Goal: Task Accomplishment & Management: Manage account settings

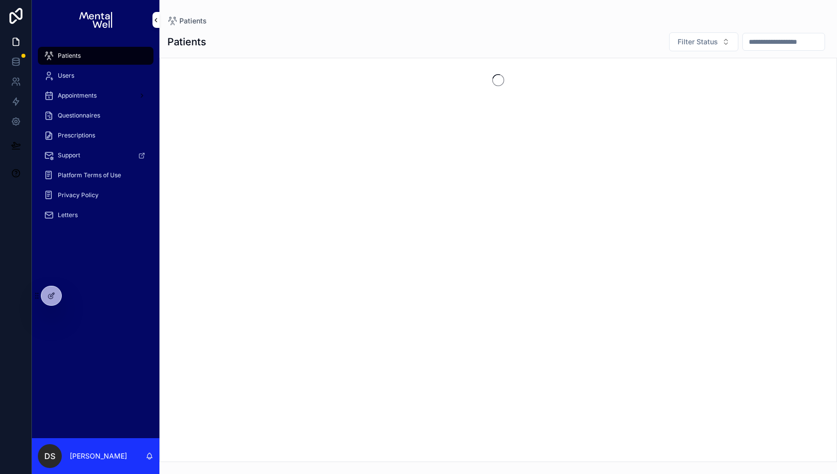
click at [50, 443] on div "DS [PERSON_NAME]" at bounding box center [95, 456] width 127 height 36
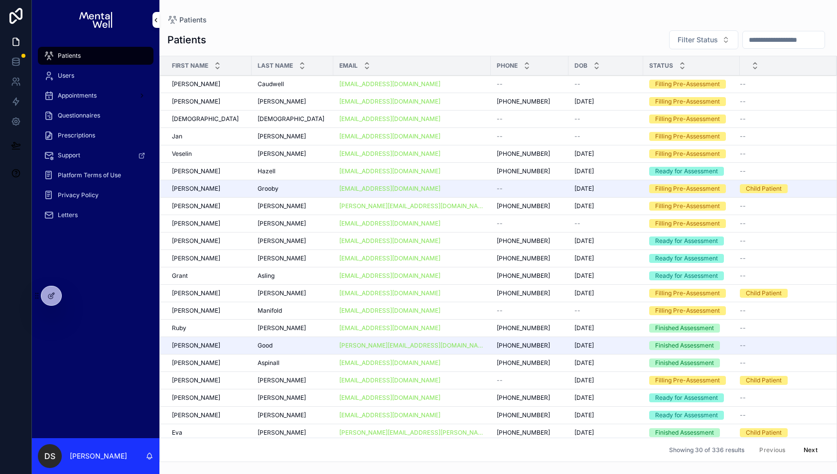
click at [50, 447] on div "DS" at bounding box center [50, 456] width 24 height 24
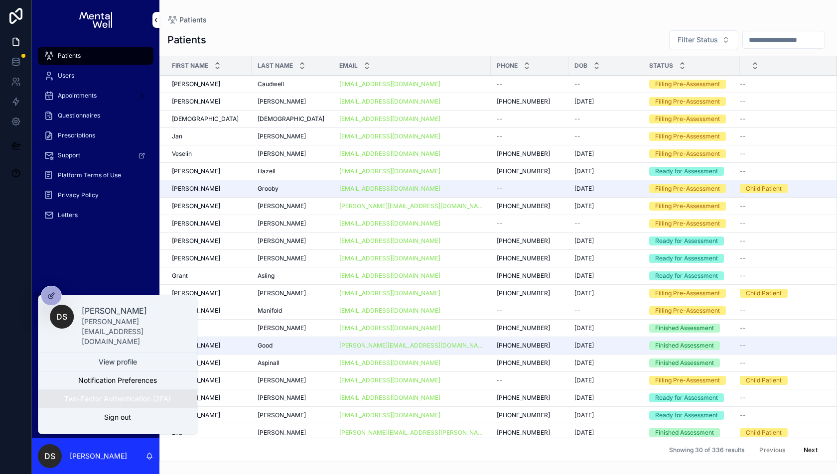
click at [142, 404] on button "Two-Factor Authentication (2FA)" at bounding box center [117, 399] width 159 height 18
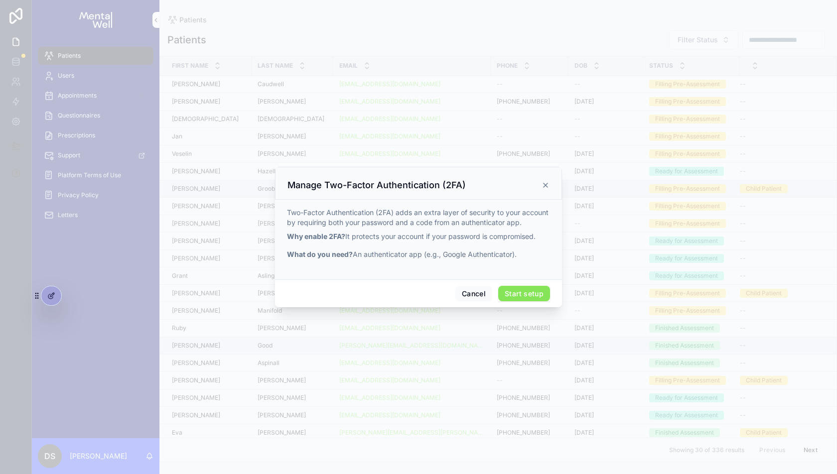
click at [520, 291] on button "Start setup" at bounding box center [524, 294] width 52 height 16
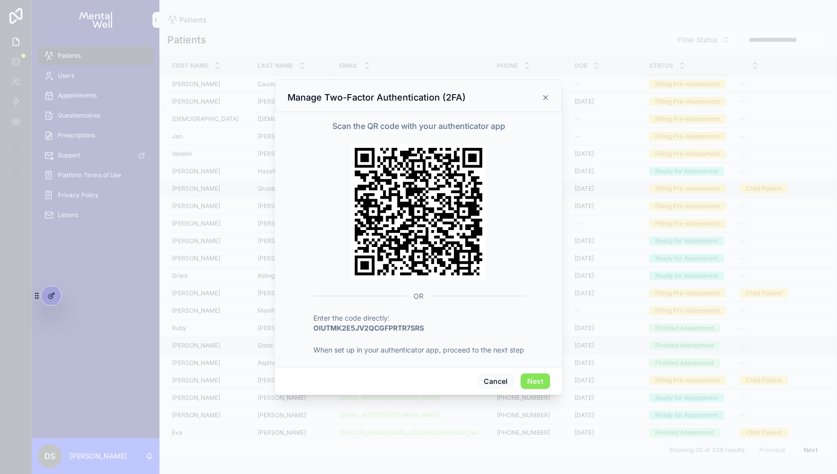
click at [539, 376] on button "Next" at bounding box center [534, 381] width 29 height 16
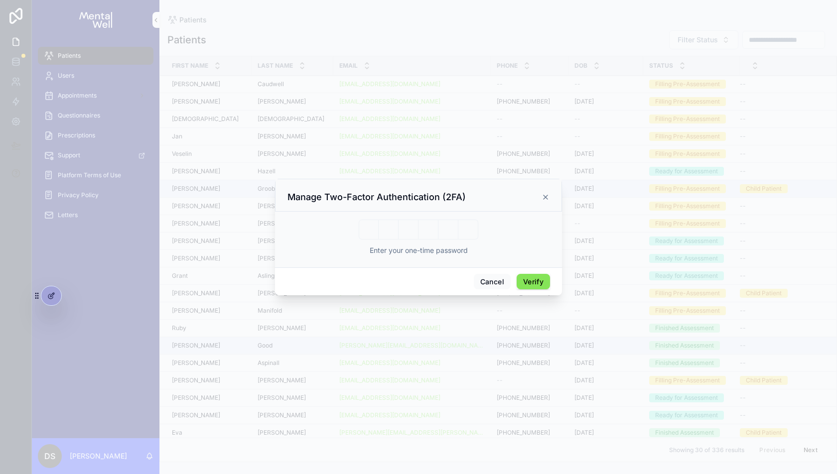
click at [415, 232] on input "scrollable content" at bounding box center [419, 230] width 120 height 20
type input "******"
click at [524, 275] on button "Verify" at bounding box center [532, 282] width 33 height 16
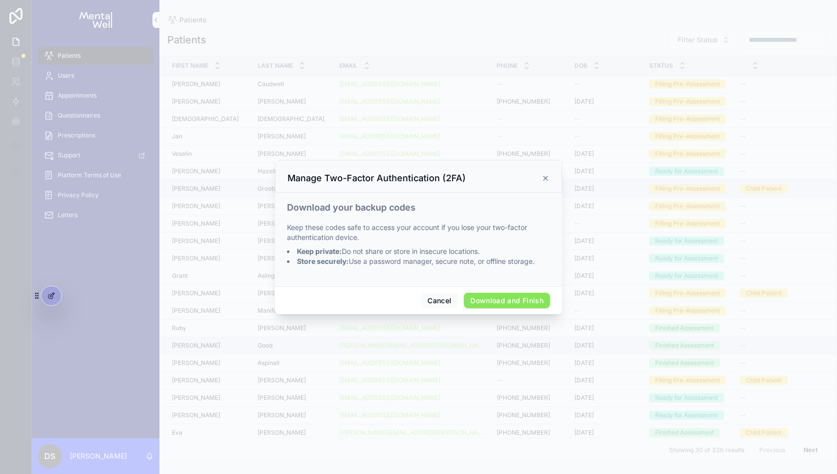
click at [508, 296] on button "Download and Finish" at bounding box center [507, 301] width 86 height 16
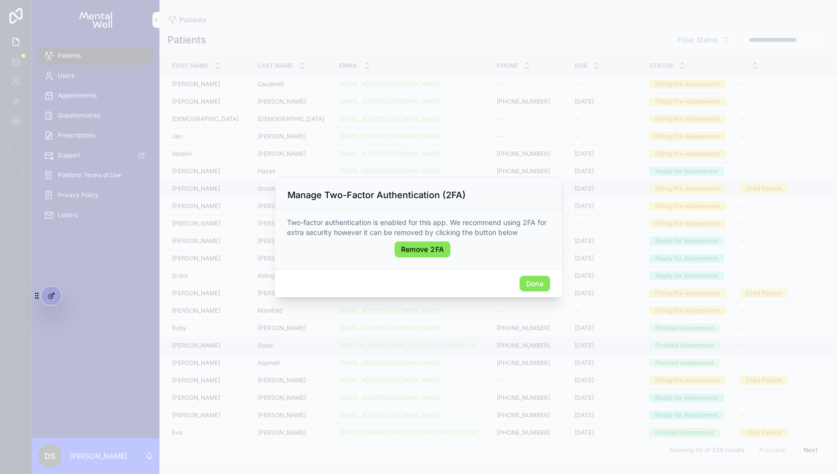
click at [533, 283] on button "Done" at bounding box center [534, 284] width 30 height 16
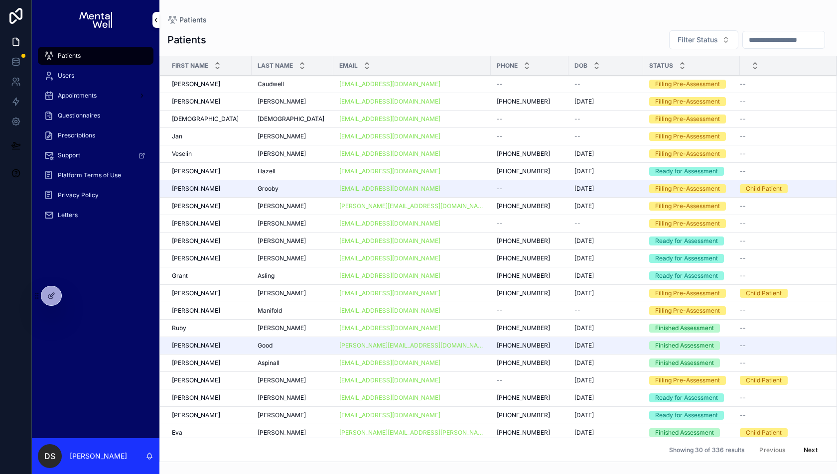
click at [742, 34] on input "scrollable content" at bounding box center [783, 40] width 82 height 14
type input "***"
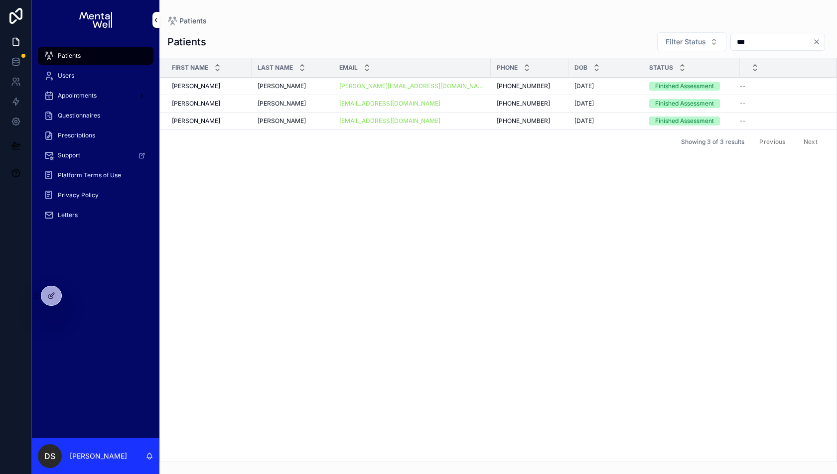
click at [297, 85] on div "[PERSON_NAME]" at bounding box center [292, 86] width 70 height 8
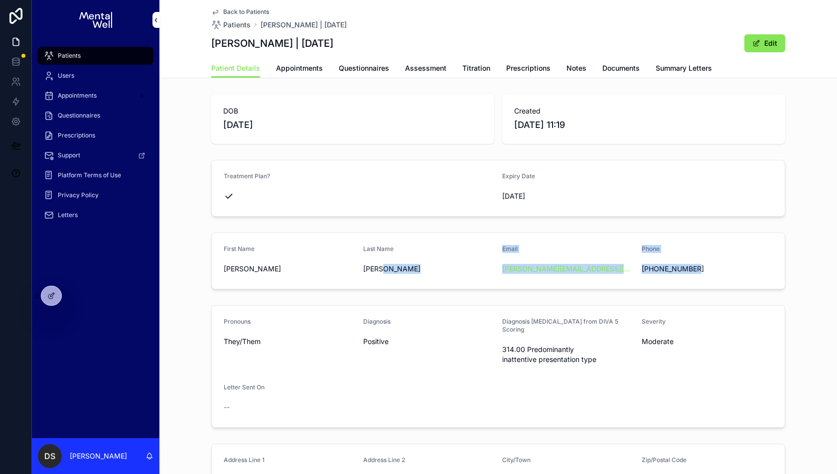
drag, startPoint x: 473, startPoint y: 274, endPoint x: 708, endPoint y: 271, distance: 235.1
click at [709, 271] on form "First Name [PERSON_NAME] Last Name [PERSON_NAME] Email [PERSON_NAME][EMAIL_ADDR…" at bounding box center [498, 261] width 573 height 56
copy form "Email [PERSON_NAME][EMAIL_ADDRESS][DOMAIN_NAME] Phone [PHONE_NUMBER]"
